Goal: Task Accomplishment & Management: Manage account settings

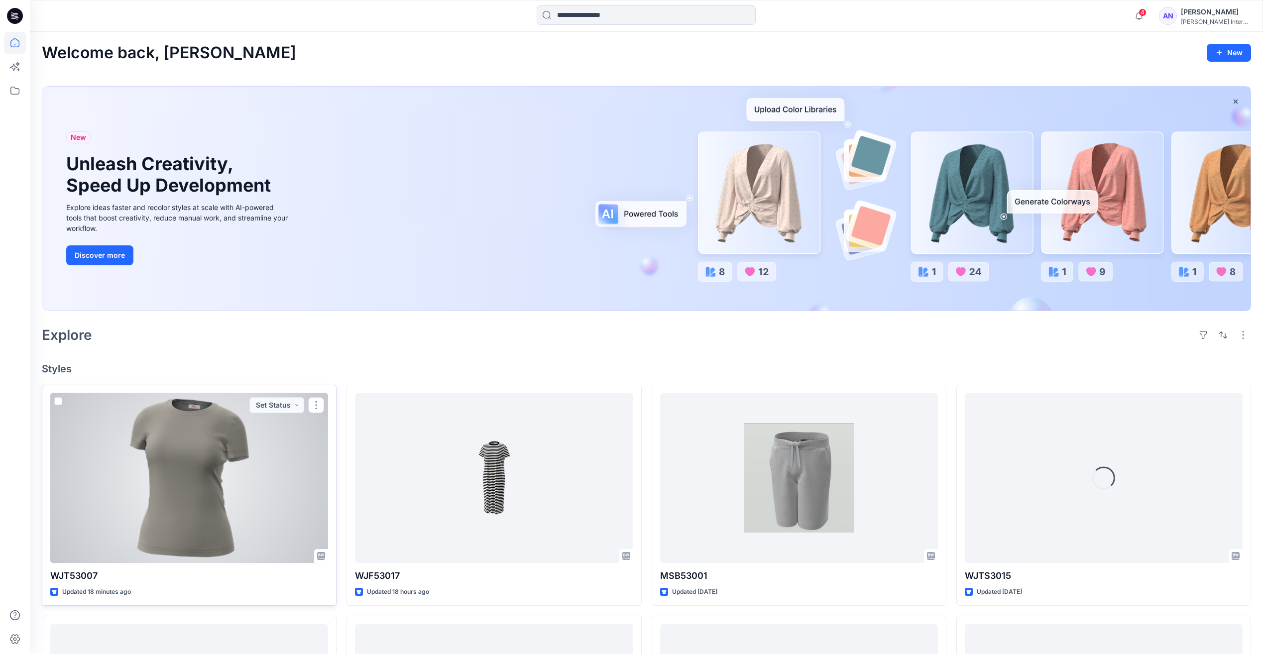
click at [256, 485] on div at bounding box center [189, 478] width 278 height 170
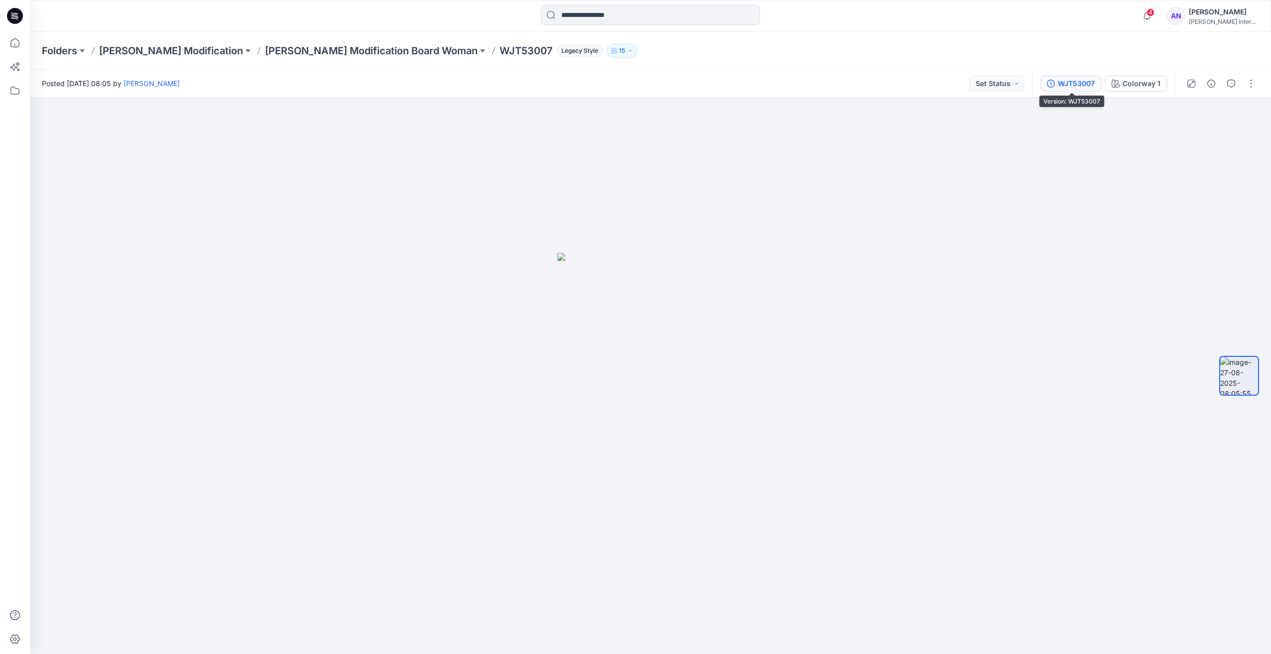
click at [1070, 82] on div "WJT53007" at bounding box center [1075, 83] width 37 height 11
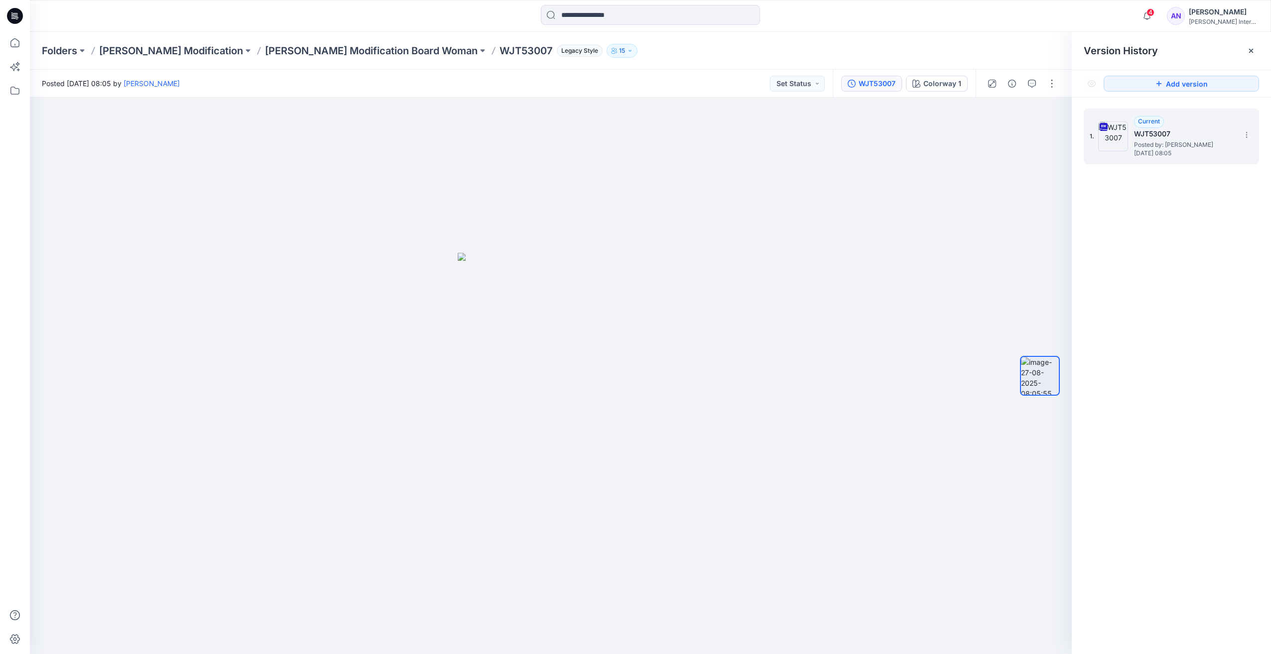
click at [1125, 150] on div at bounding box center [1113, 136] width 30 height 30
click at [1161, 141] on span "Posted by: [PERSON_NAME]" at bounding box center [1184, 145] width 100 height 10
click at [1054, 85] on button "button" at bounding box center [1052, 84] width 16 height 16
click at [984, 191] on p "View" at bounding box center [989, 190] width 15 height 10
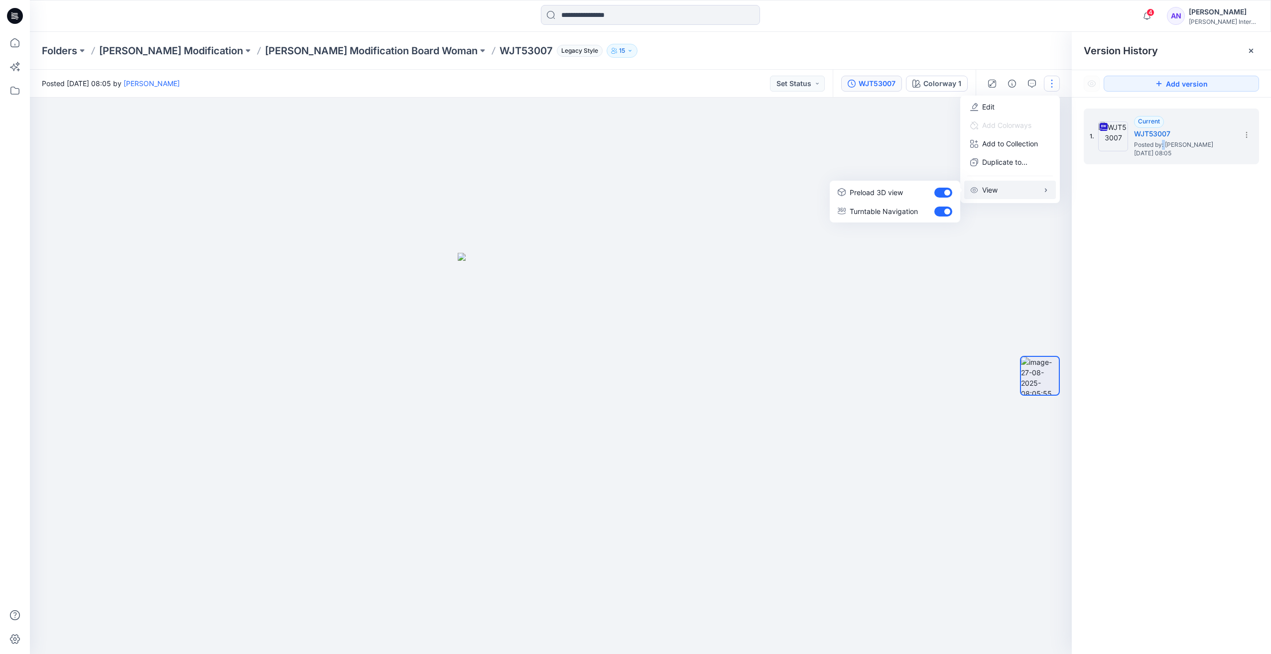
drag, startPoint x: 496, startPoint y: 510, endPoint x: 619, endPoint y: 498, distance: 124.1
click at [619, 498] on div at bounding box center [551, 376] width 1042 height 557
drag, startPoint x: 605, startPoint y: 489, endPoint x: 616, endPoint y: 483, distance: 12.9
click at [606, 487] on img at bounding box center [551, 453] width 186 height 401
drag, startPoint x: 614, startPoint y: 475, endPoint x: 597, endPoint y: 476, distance: 17.0
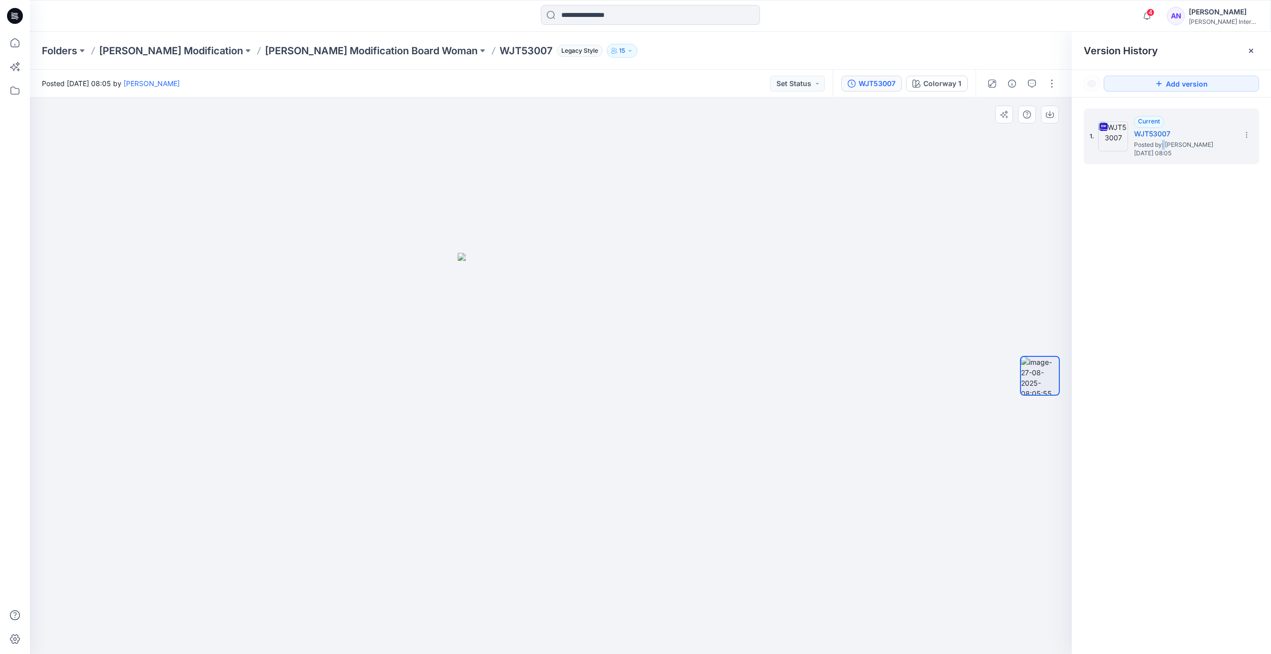
click at [597, 477] on img at bounding box center [551, 453] width 186 height 401
click at [1186, 295] on div "1. Current WJT53007 Posted by: [PERSON_NAME] [DATE] 08:05" at bounding box center [1170, 383] width 199 height 571
click at [877, 84] on div "WJT53007" at bounding box center [876, 83] width 37 height 11
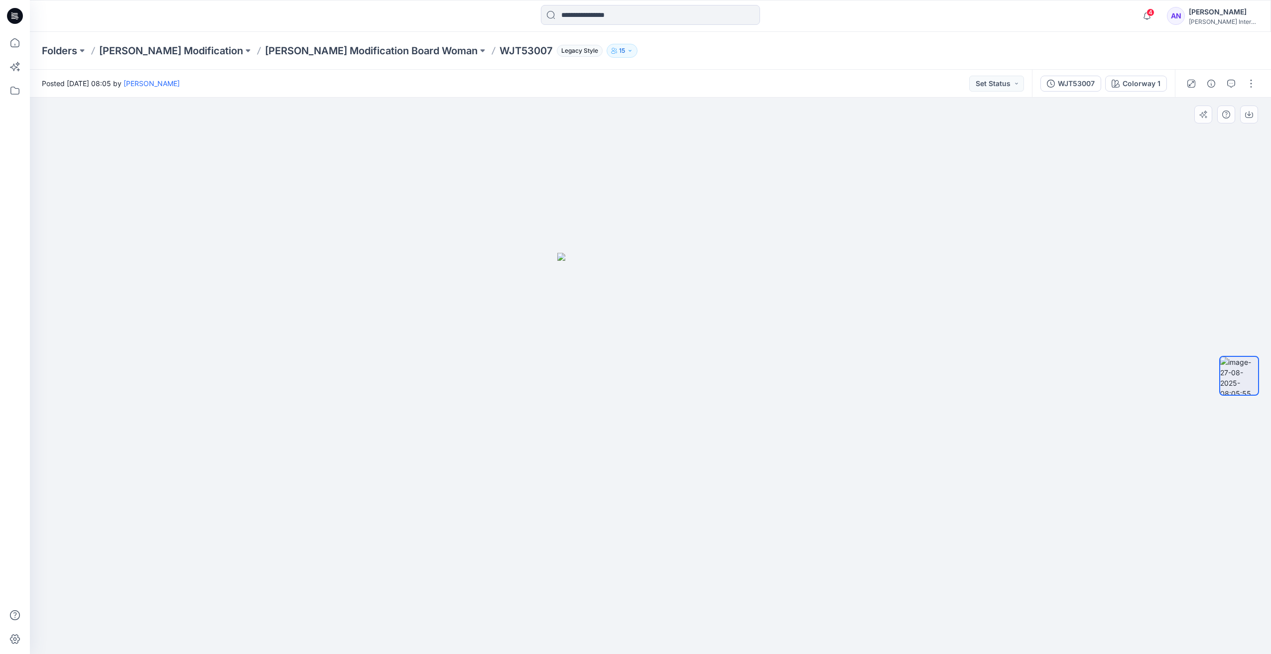
drag, startPoint x: 650, startPoint y: 338, endPoint x: 645, endPoint y: 347, distance: 10.5
click at [645, 347] on img at bounding box center [650, 453] width 186 height 401
click at [265, 55] on p "[PERSON_NAME] Modification Board Woman" at bounding box center [371, 51] width 213 height 14
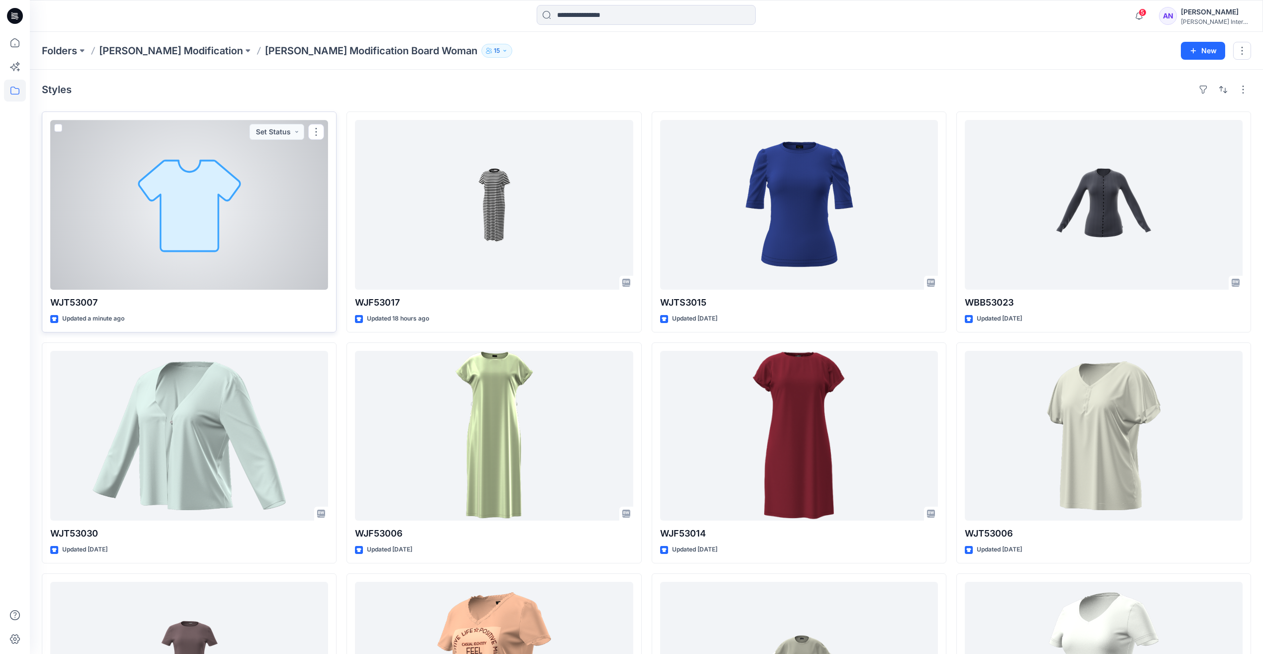
click at [248, 232] on div at bounding box center [189, 205] width 278 height 170
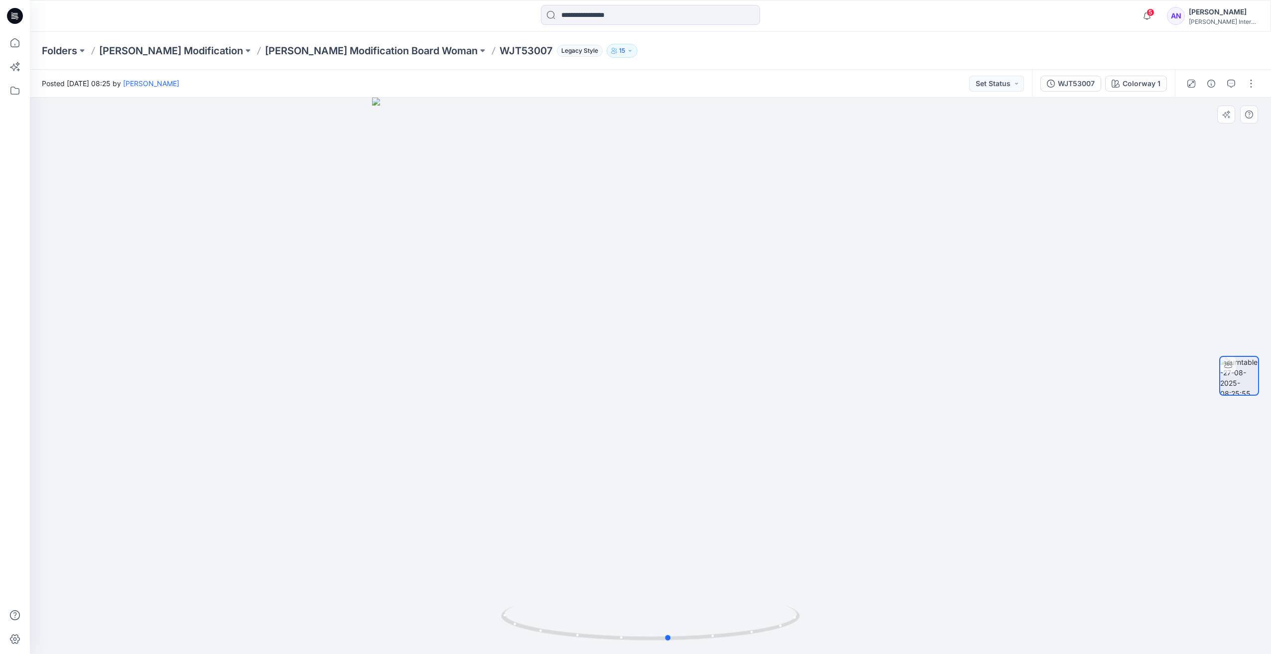
drag, startPoint x: 755, startPoint y: 420, endPoint x: 774, endPoint y: 431, distance: 21.4
click at [774, 431] on div at bounding box center [650, 376] width 1241 height 557
click at [1072, 83] on div "WJT53007" at bounding box center [1075, 83] width 37 height 11
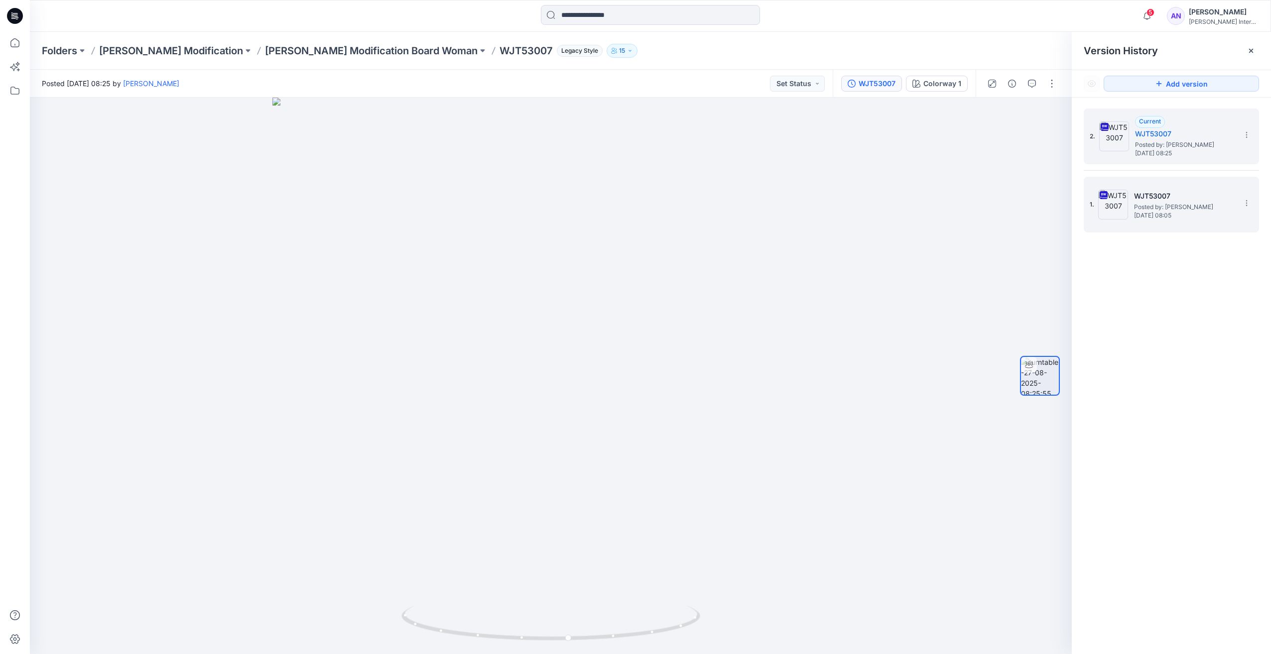
click at [1143, 193] on h5 "WJT53007" at bounding box center [1184, 196] width 100 height 12
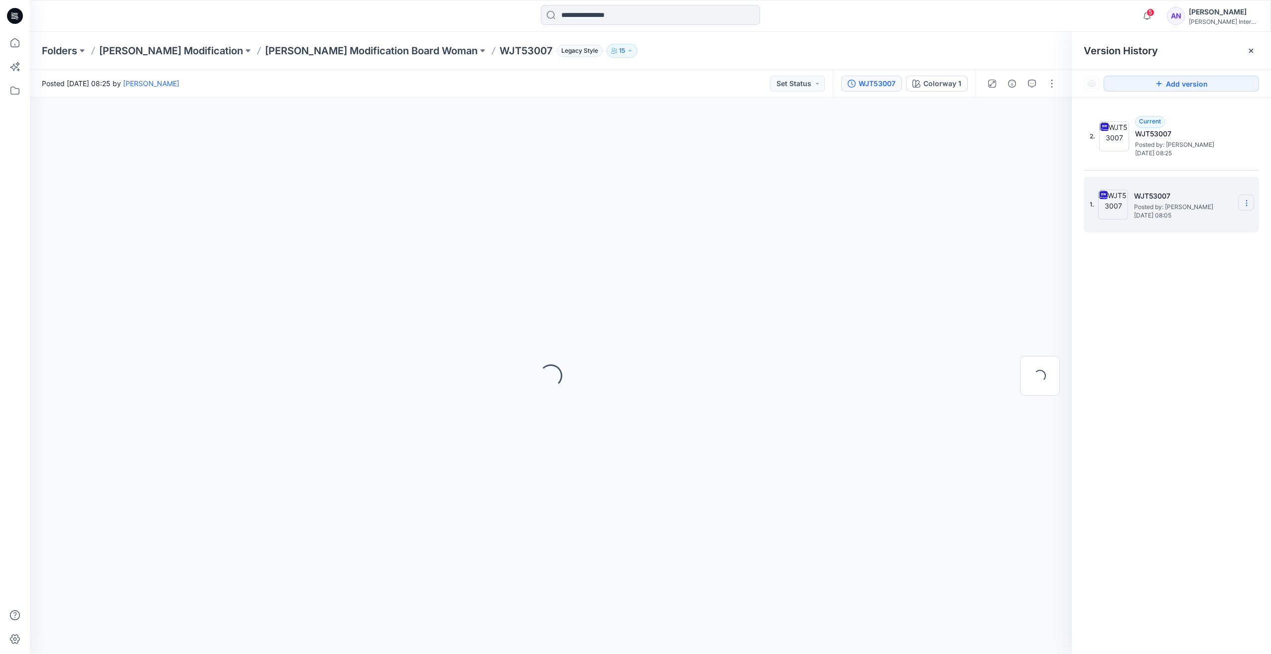
click at [1248, 204] on icon at bounding box center [1246, 203] width 8 height 8
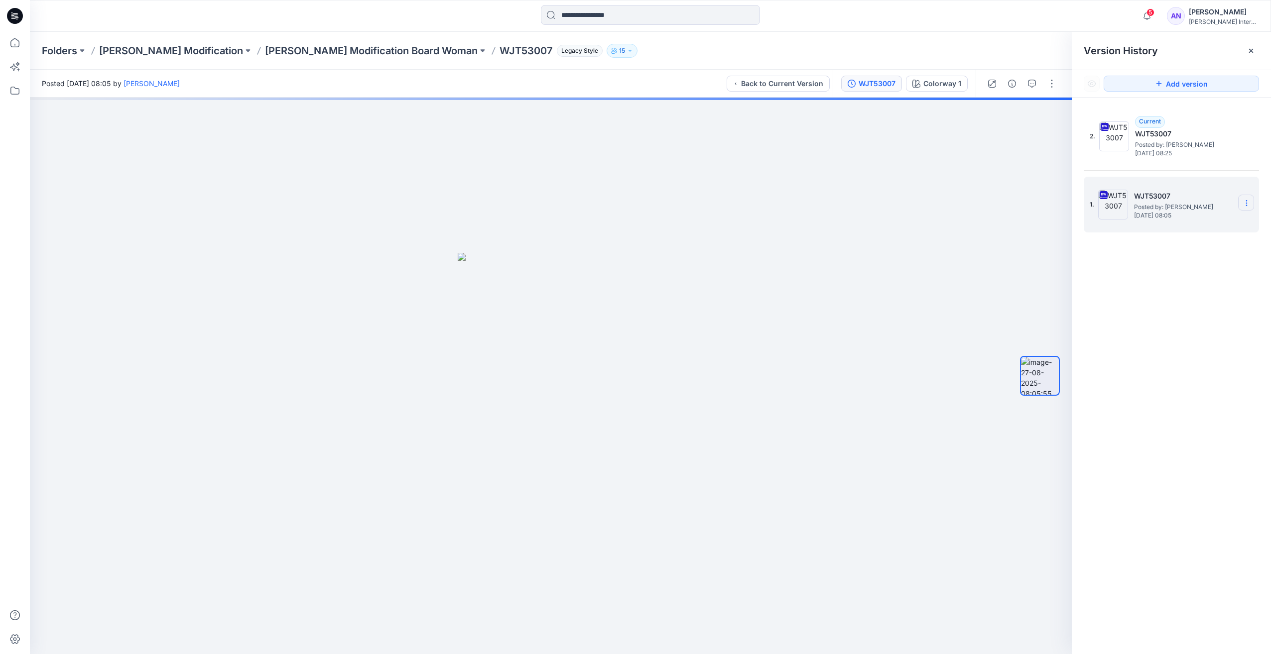
click at [1248, 204] on icon at bounding box center [1246, 203] width 8 height 8
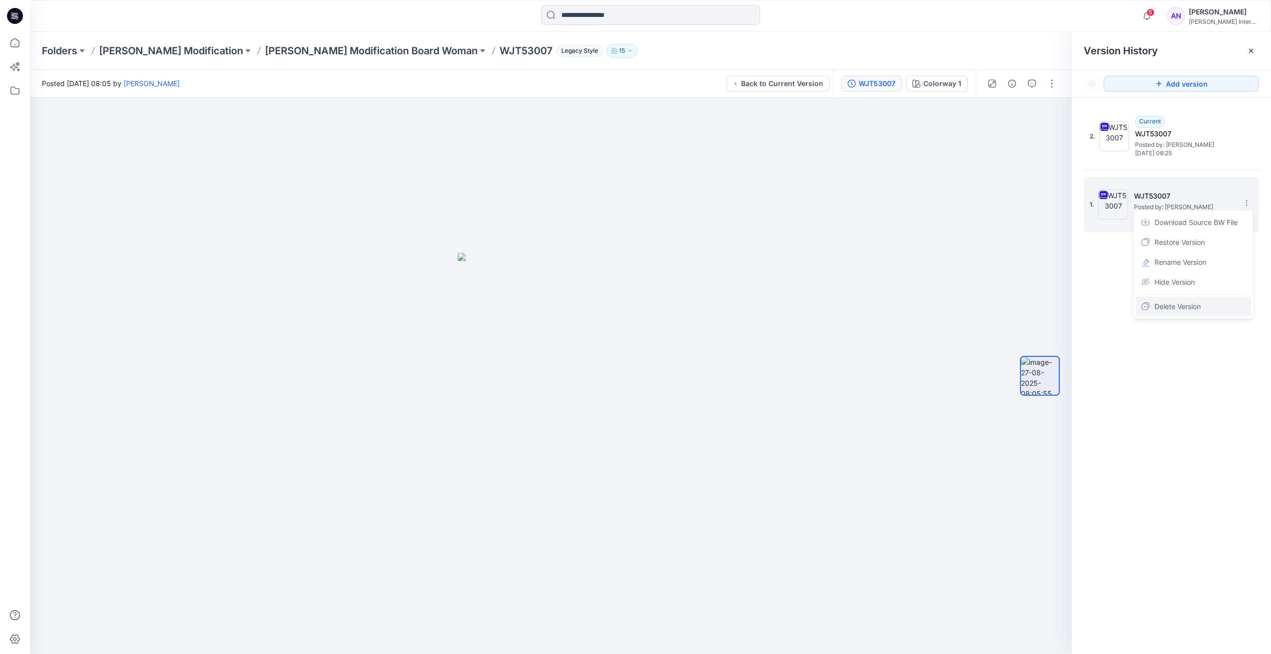
click at [1182, 308] on span "Delete Version" at bounding box center [1177, 307] width 46 height 12
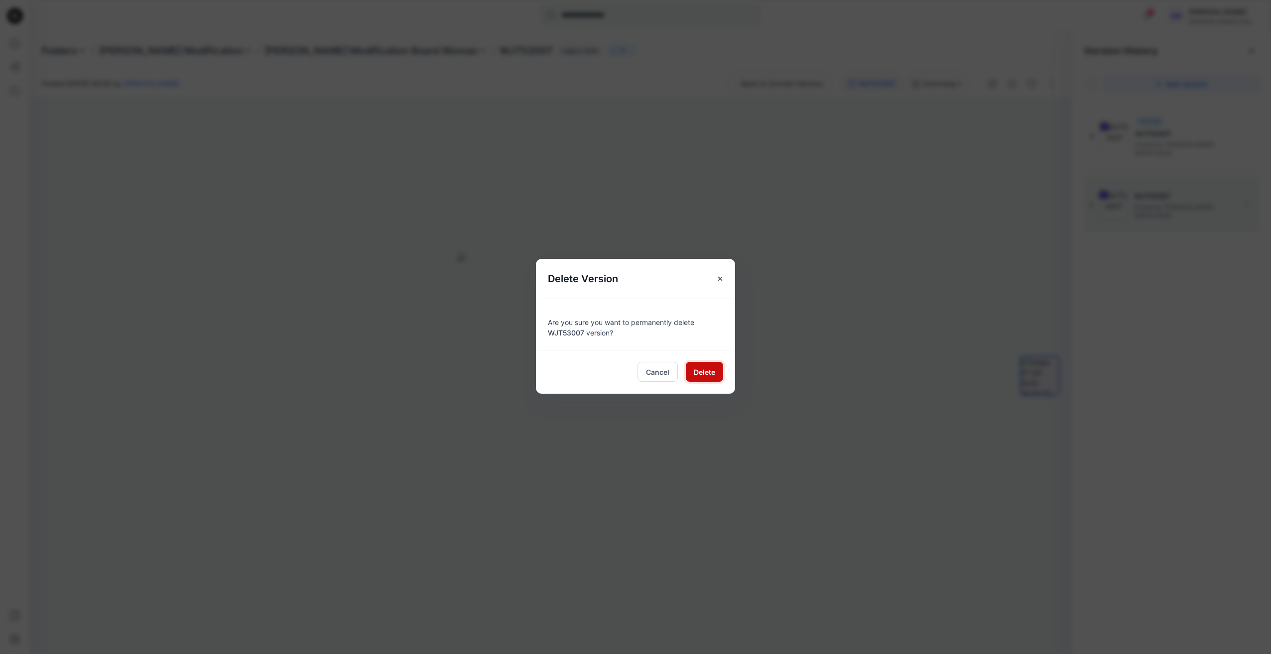
click at [706, 376] on span "Delete" at bounding box center [704, 372] width 21 height 10
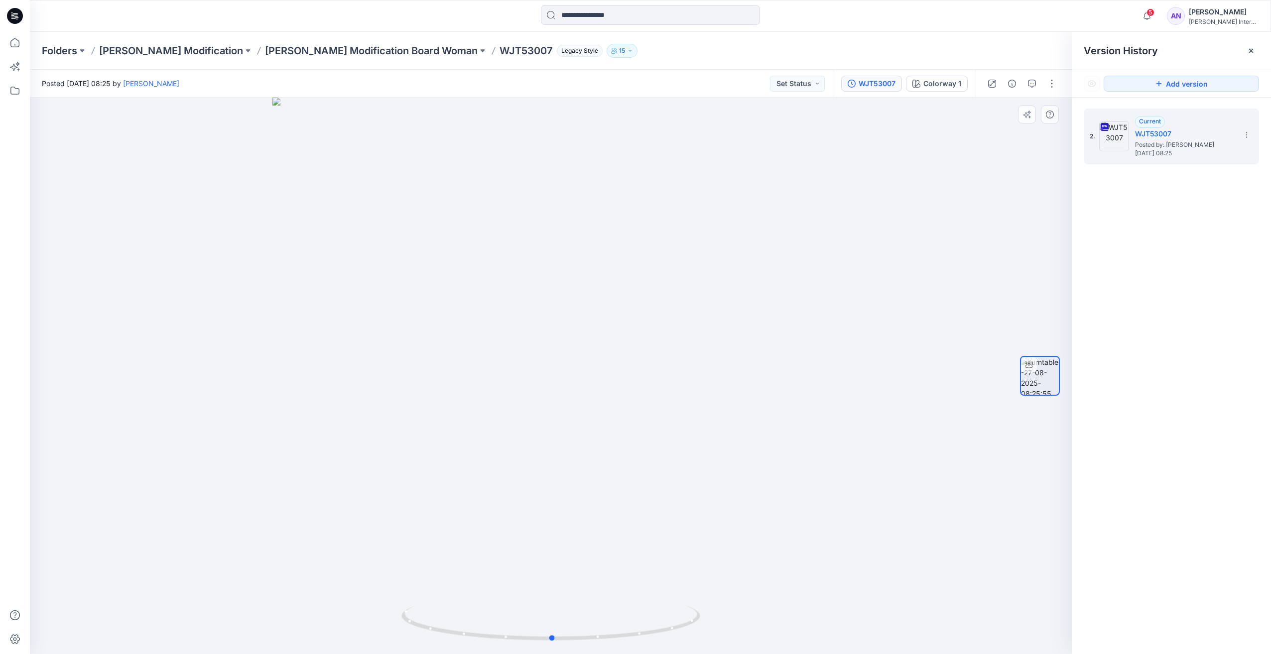
drag, startPoint x: 605, startPoint y: 441, endPoint x: 606, endPoint y: 448, distance: 6.6
click at [606, 448] on div at bounding box center [551, 376] width 1042 height 557
